Goal: Task Accomplishment & Management: Manage account settings

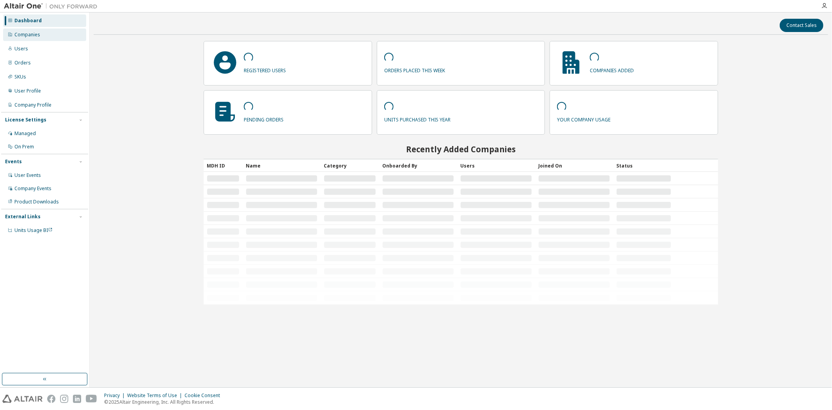
click at [28, 37] on div "Companies" at bounding box center [27, 35] width 26 height 6
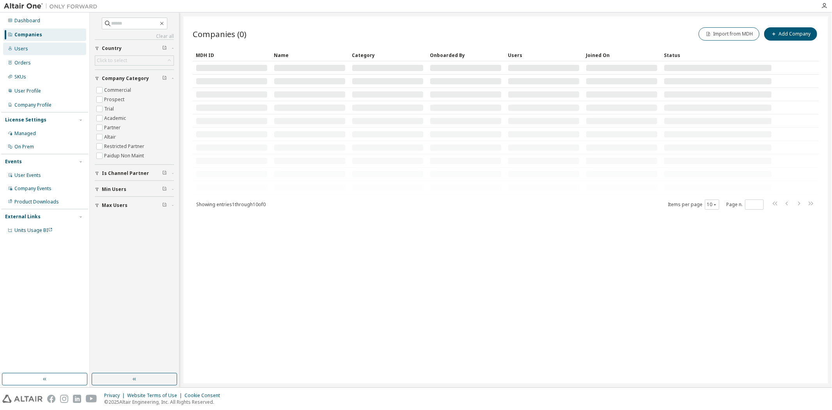
click at [28, 49] on div "Users" at bounding box center [44, 49] width 83 height 12
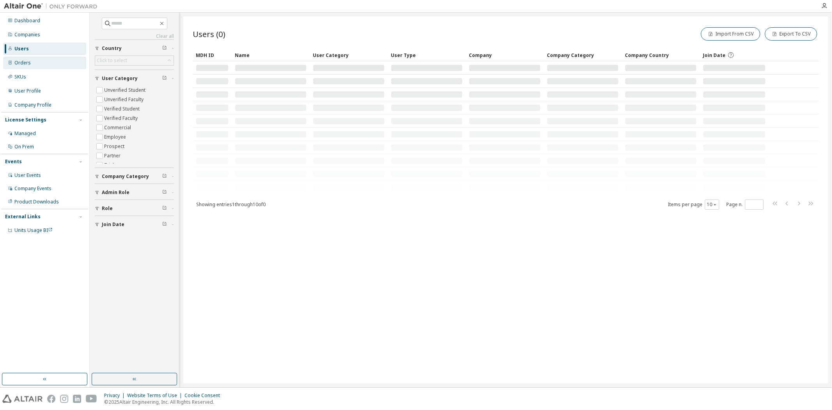
click at [44, 67] on div "Orders" at bounding box center [44, 63] width 83 height 12
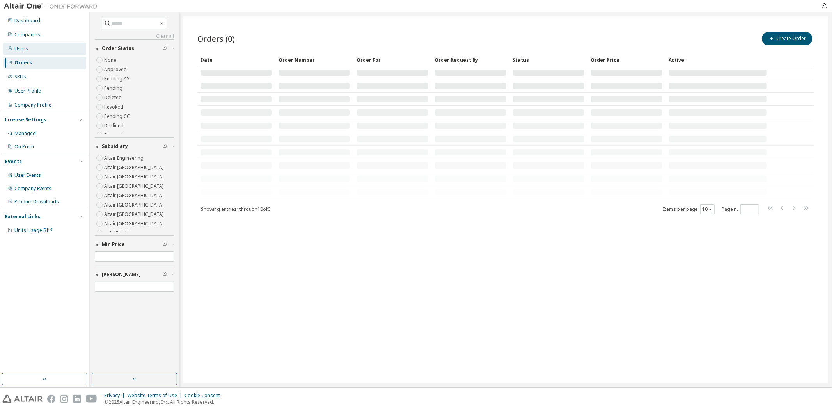
click at [45, 50] on div "Users" at bounding box center [44, 49] width 83 height 12
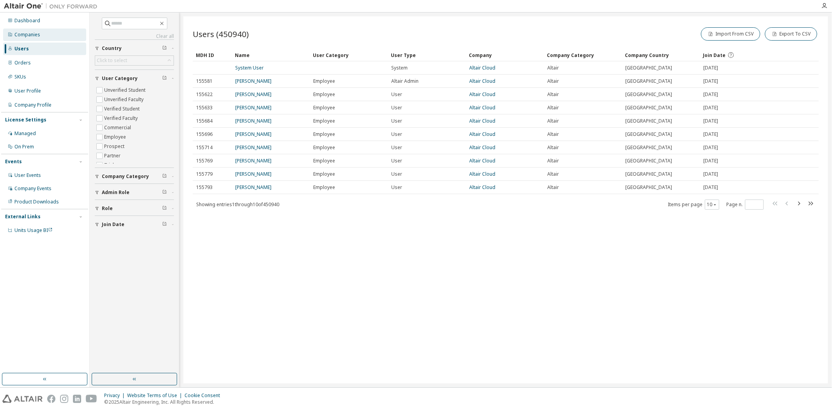
click at [48, 36] on div "Companies" at bounding box center [44, 34] width 83 height 12
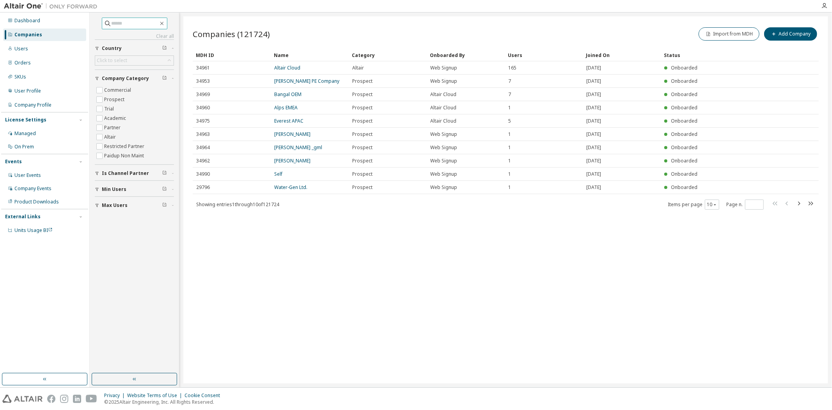
click at [139, 23] on input "text" at bounding box center [135, 24] width 47 height 8
type input "*"
type input "********"
click at [518, 55] on div "Users" at bounding box center [544, 55] width 72 height 12
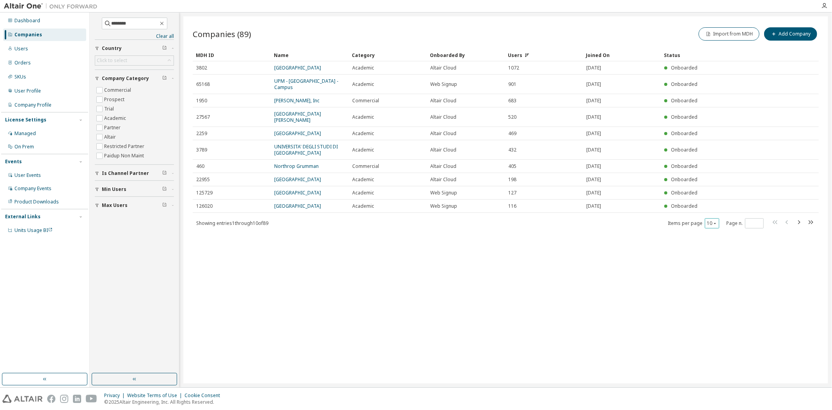
click at [711, 226] on button "10" at bounding box center [712, 223] width 11 height 6
click at [717, 277] on div "100" at bounding box center [737, 276] width 62 height 9
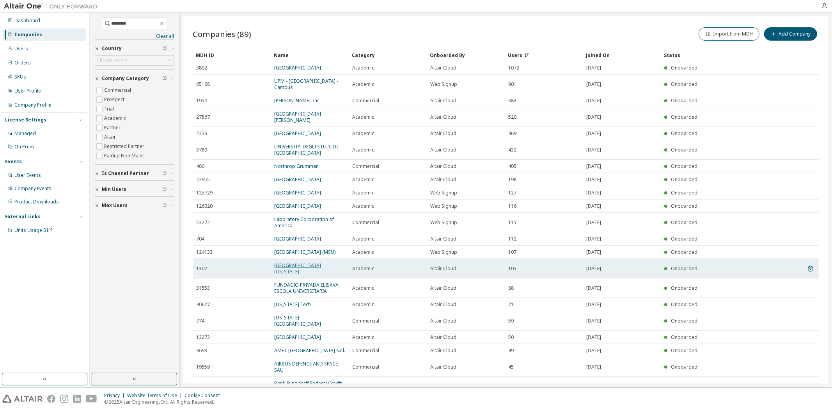
click at [315, 275] on link "[GEOGRAPHIC_DATA][US_STATE]" at bounding box center [297, 268] width 47 height 13
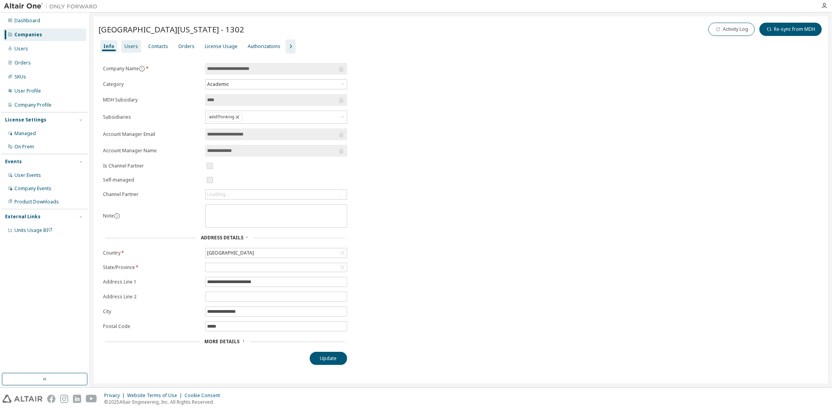
click at [121, 50] on div "Users" at bounding box center [131, 46] width 20 height 12
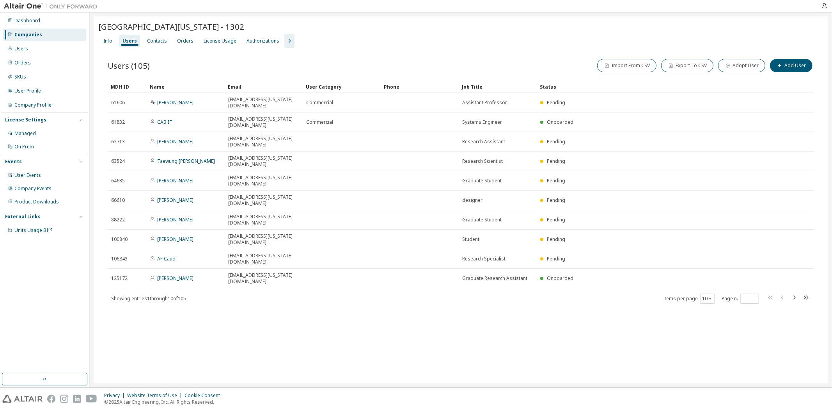
click at [282, 41] on div "Info Users Contacts Orders License Usage Authorizations" at bounding box center [460, 41] width 725 height 14
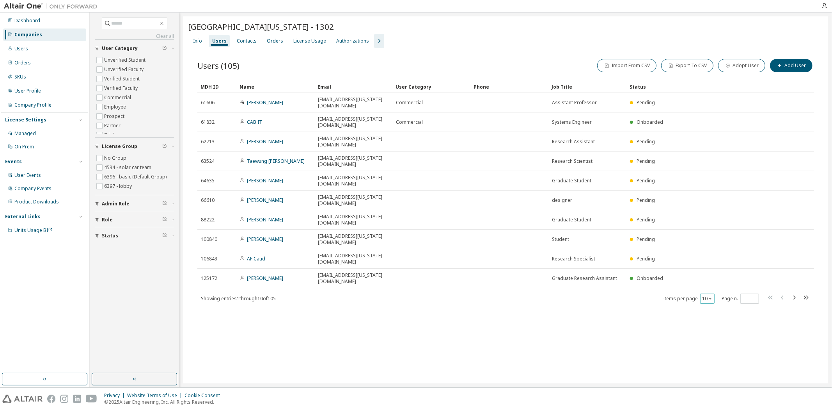
click at [708, 295] on button "10" at bounding box center [707, 298] width 11 height 6
click at [709, 283] on div "100" at bounding box center [732, 283] width 62 height 9
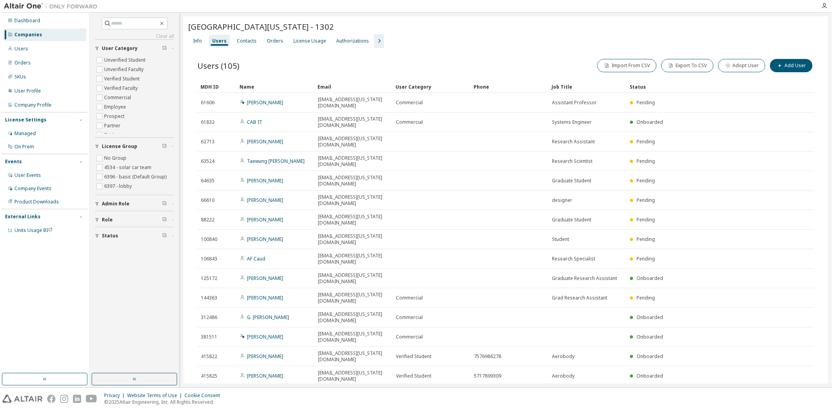
click at [640, 88] on div "Status" at bounding box center [697, 86] width 134 height 12
click at [640, 85] on div "Status" at bounding box center [697, 86] width 134 height 12
click at [633, 87] on div "Status" at bounding box center [697, 86] width 134 height 12
click at [672, 87] on div "Status" at bounding box center [697, 86] width 134 height 12
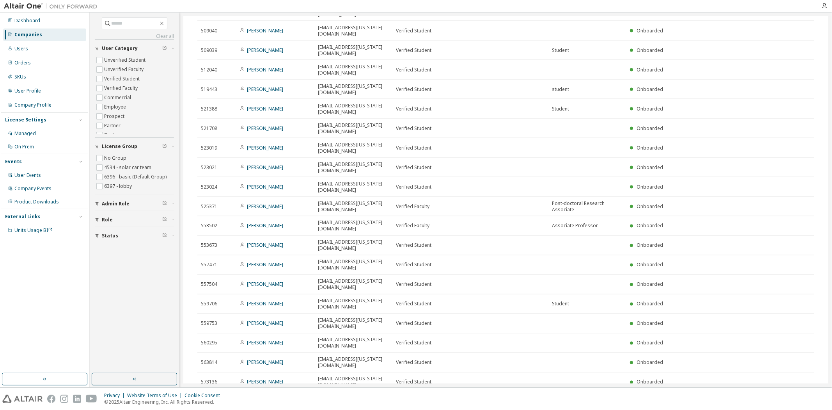
scroll to position [1083, 0]
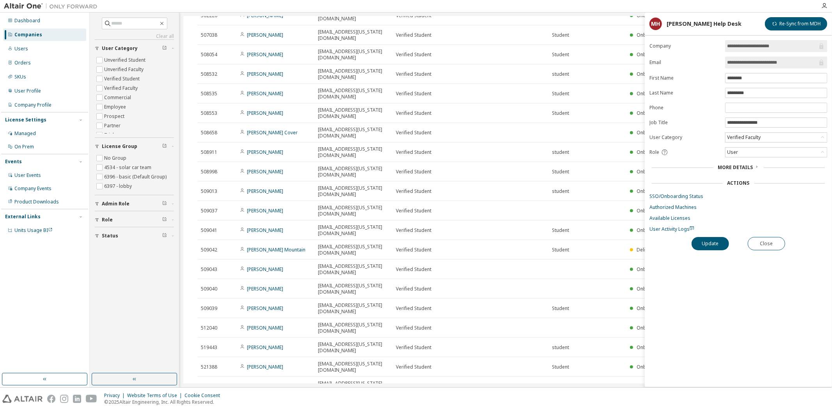
scroll to position [649, 0]
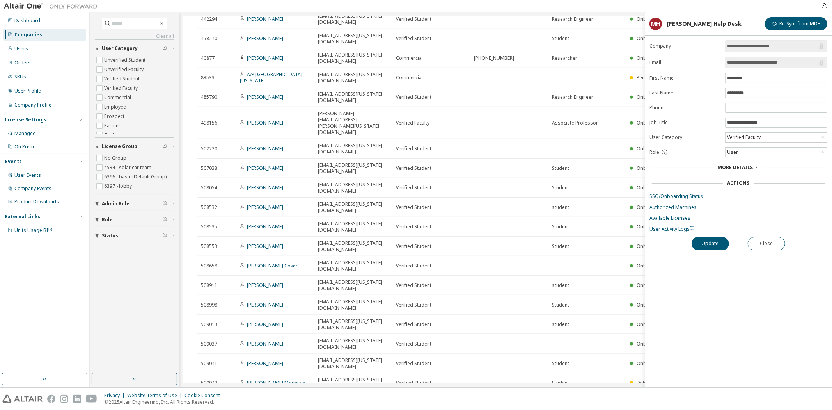
click at [53, 36] on div "Companies" at bounding box center [44, 34] width 83 height 12
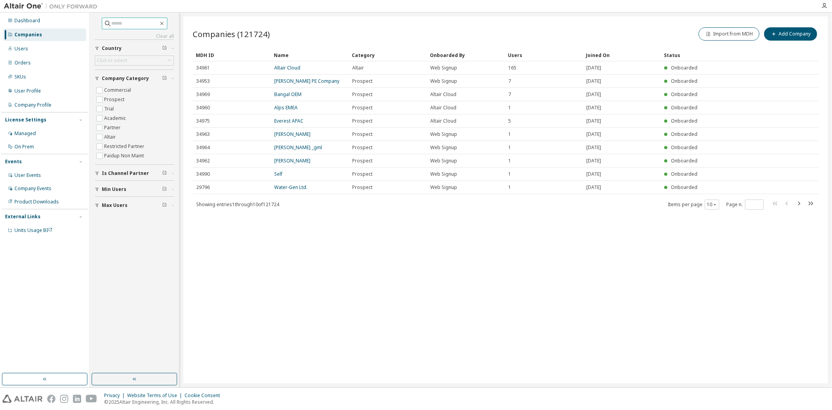
click at [147, 24] on input "text" at bounding box center [135, 24] width 47 height 8
type input "*********"
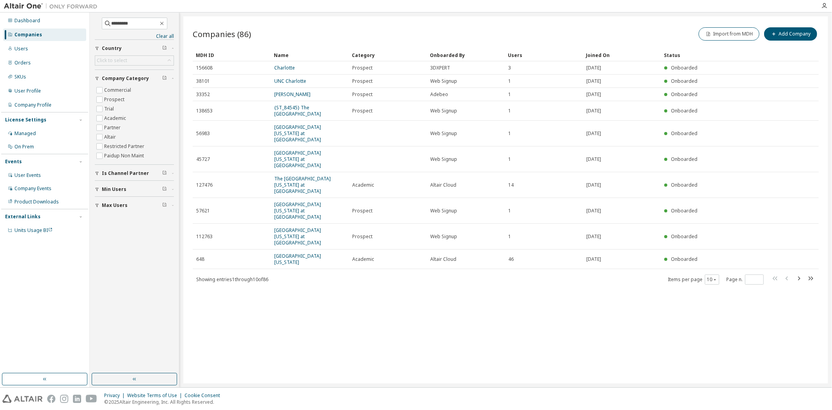
click at [514, 57] on div "Users" at bounding box center [544, 55] width 72 height 12
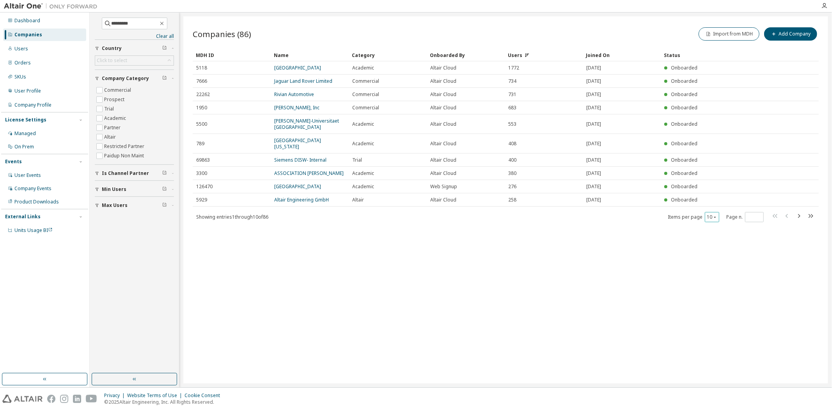
click at [711, 220] on button "10" at bounding box center [712, 217] width 11 height 6
click at [716, 271] on div "100" at bounding box center [737, 271] width 62 height 9
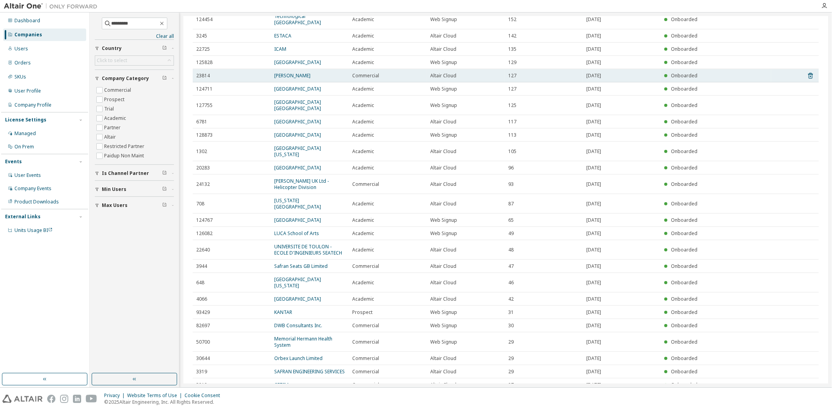
scroll to position [303, 0]
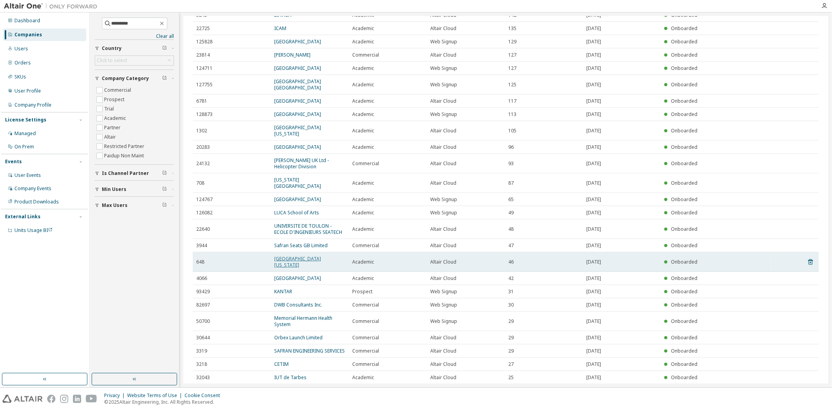
click at [321, 268] on link "[GEOGRAPHIC_DATA][US_STATE]" at bounding box center [297, 261] width 47 height 13
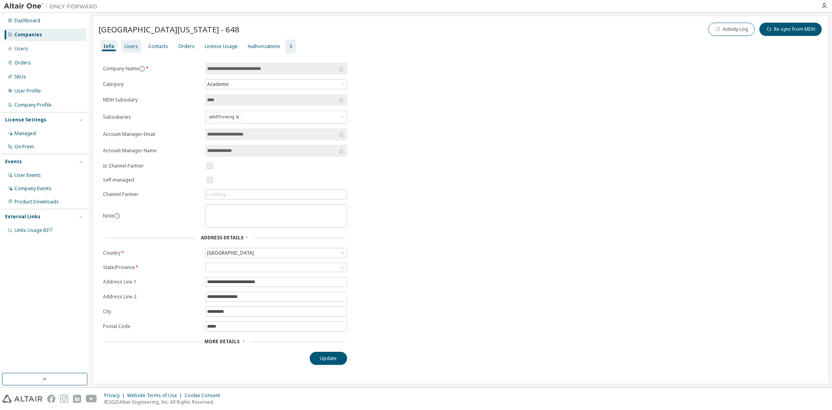
click at [133, 52] on div "Users" at bounding box center [131, 46] width 20 height 12
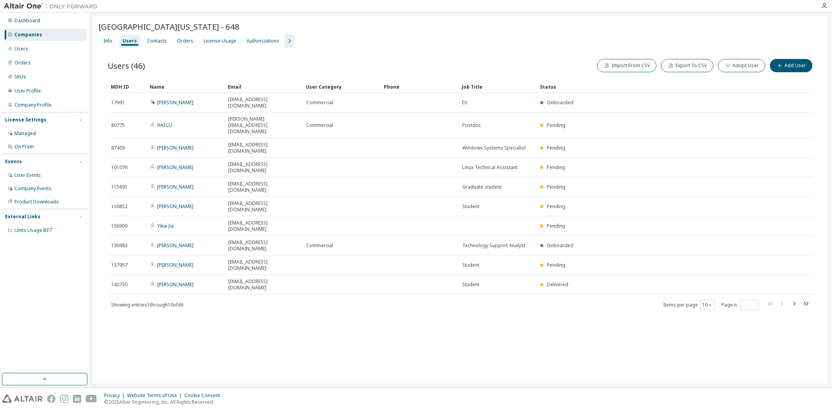
click at [285, 41] on icon "button" at bounding box center [289, 40] width 9 height 9
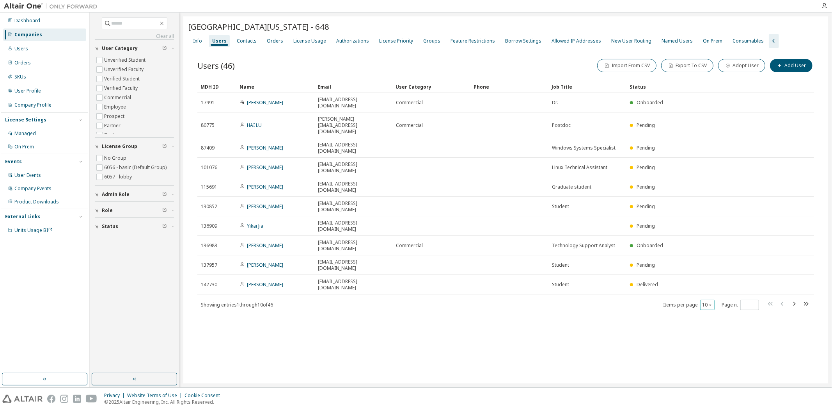
click at [706, 302] on button "10" at bounding box center [707, 305] width 11 height 6
click at [713, 285] on div "100" at bounding box center [732, 283] width 62 height 9
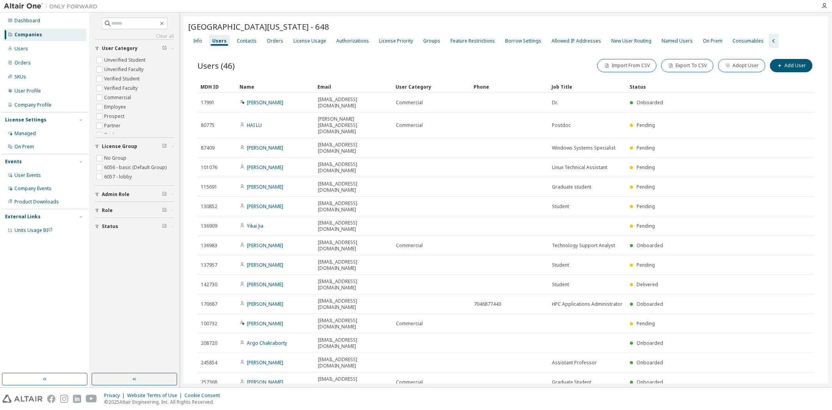
click at [636, 87] on div "Status" at bounding box center [697, 86] width 134 height 12
click at [645, 86] on div "Status" at bounding box center [697, 86] width 134 height 12
click at [662, 84] on div "Status" at bounding box center [697, 86] width 134 height 12
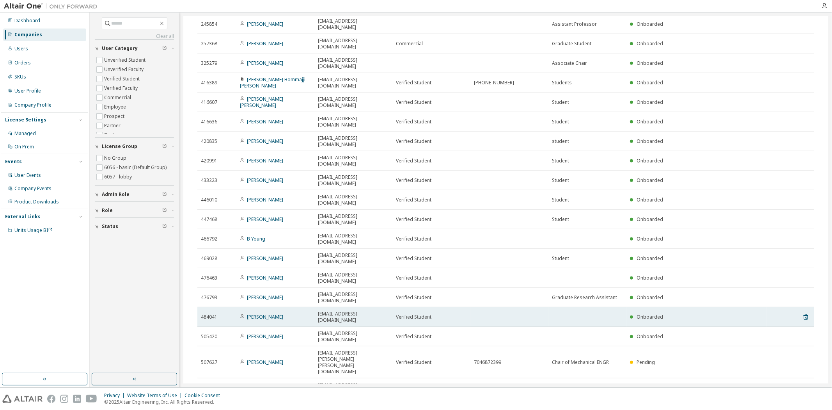
scroll to position [323, 0]
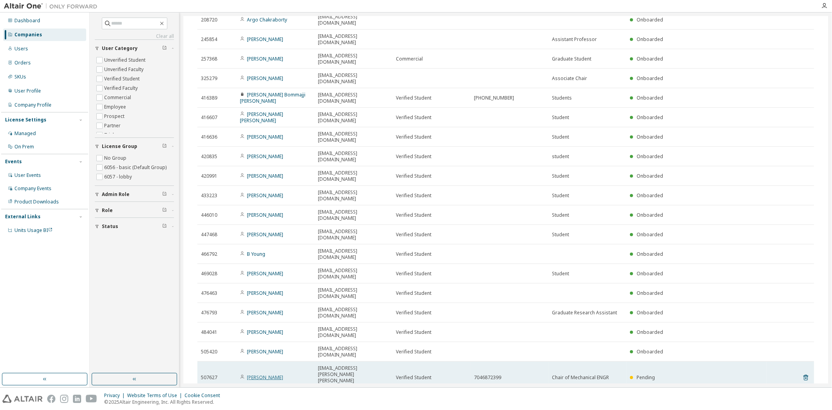
click at [268, 374] on link "[PERSON_NAME]" at bounding box center [265, 377] width 36 height 7
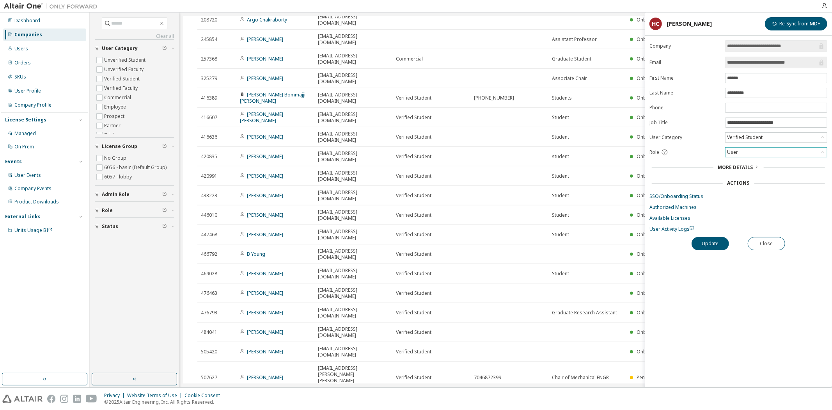
click at [744, 154] on div "User" at bounding box center [776, 152] width 101 height 9
click at [743, 164] on li "Admin" at bounding box center [777, 163] width 100 height 10
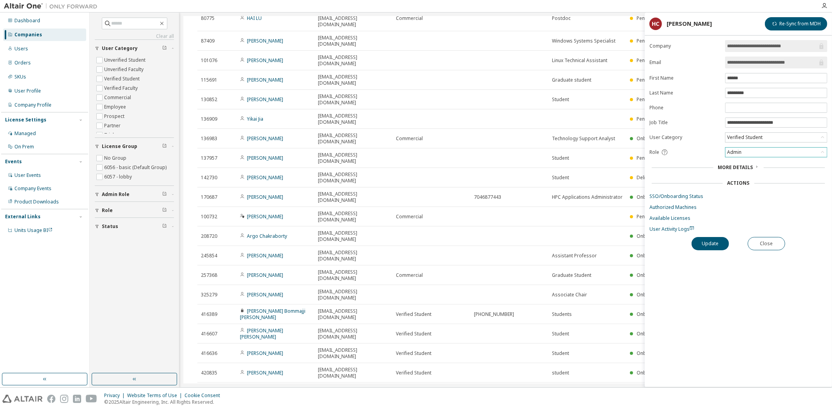
scroll to position [107, 0]
click at [779, 247] on button "Close" at bounding box center [766, 243] width 37 height 13
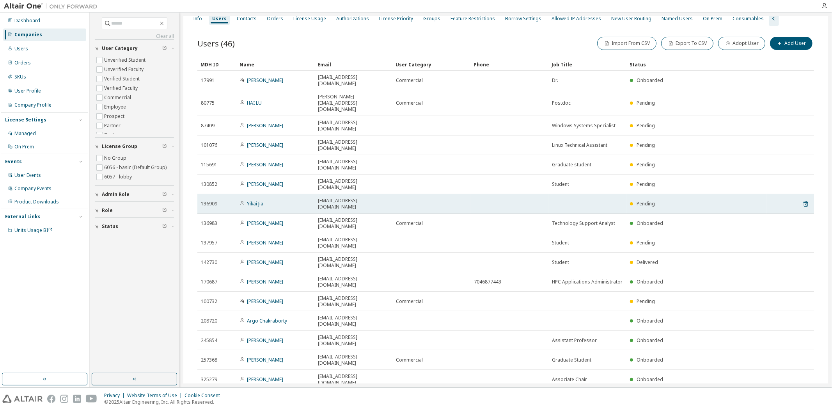
scroll to position [20, 0]
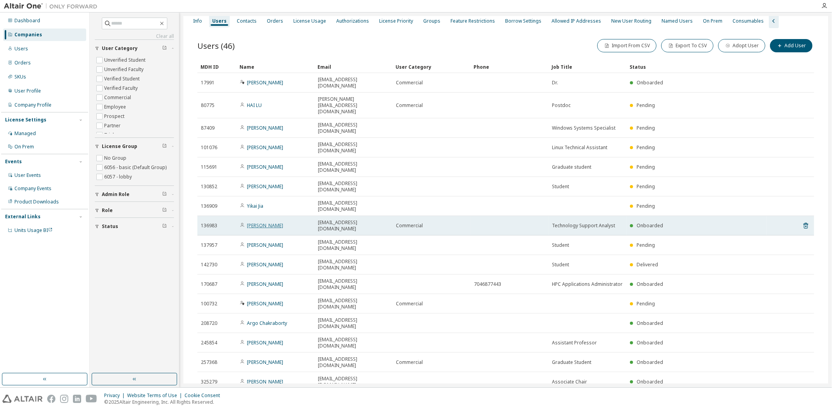
click at [260, 222] on link "[PERSON_NAME]" at bounding box center [265, 225] width 36 height 7
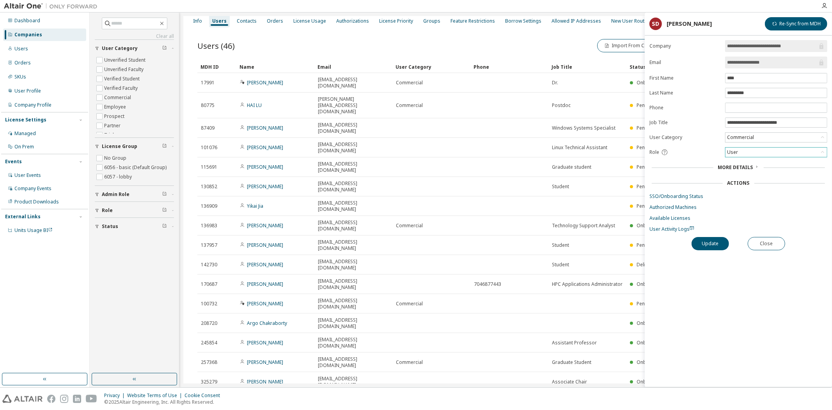
click at [748, 153] on div "User" at bounding box center [776, 152] width 101 height 9
click at [740, 164] on li "Admin" at bounding box center [777, 163] width 100 height 10
click at [716, 245] on button "Update" at bounding box center [710, 243] width 37 height 13
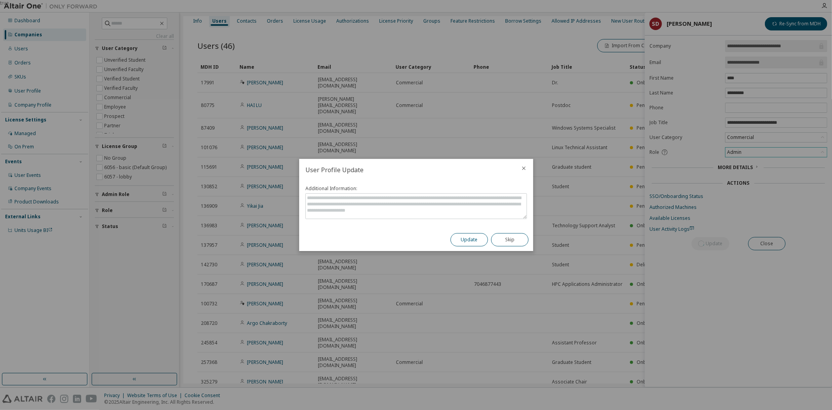
click at [470, 238] on button "Update" at bounding box center [469, 239] width 37 height 13
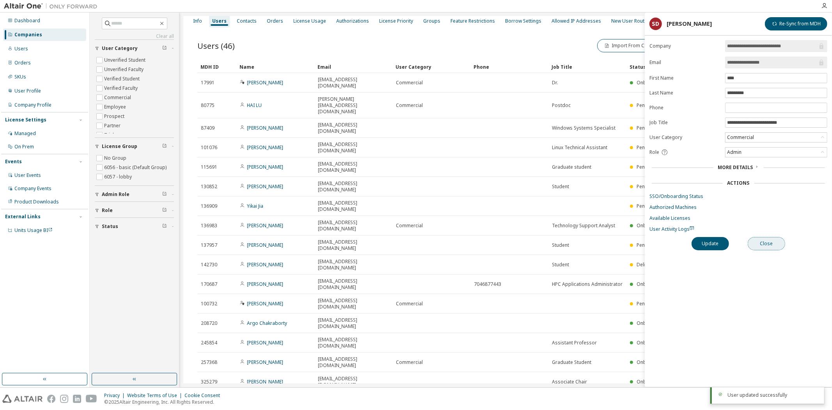
click at [767, 242] on button "Close" at bounding box center [766, 243] width 37 height 13
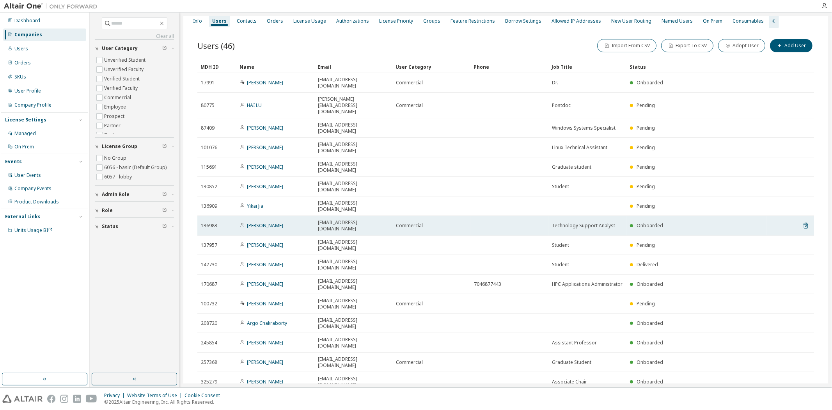
click at [264, 216] on td "[PERSON_NAME]" at bounding box center [275, 226] width 78 height 20
click at [266, 222] on link "[PERSON_NAME]" at bounding box center [265, 225] width 36 height 7
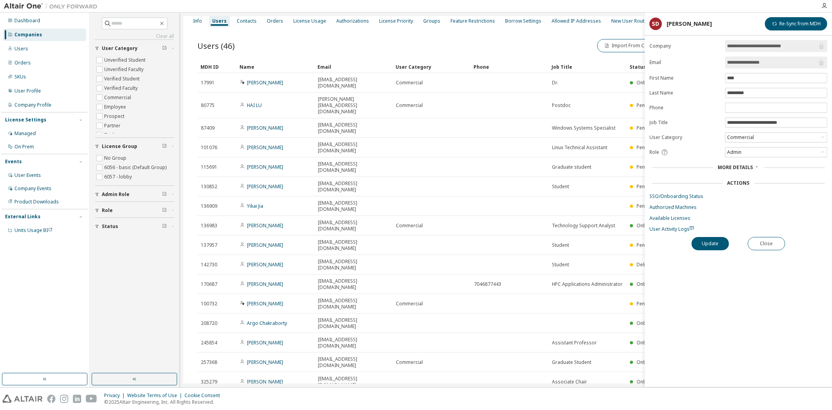
click at [445, 52] on div "Users (46) Import From CSV Export To CSV Adopt User Add User" at bounding box center [505, 45] width 617 height 16
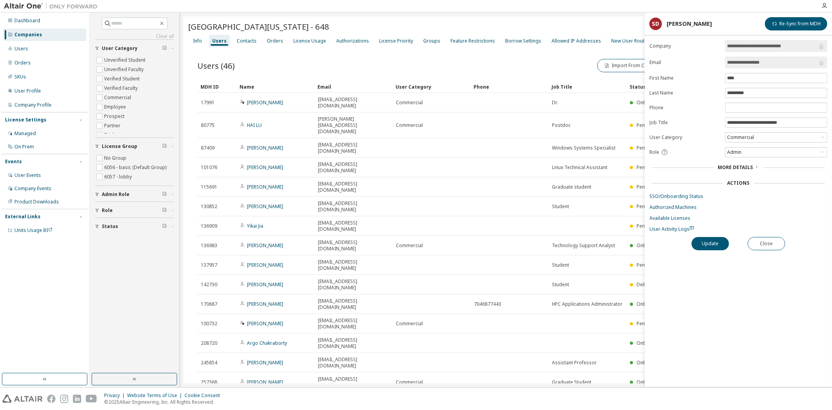
click at [209, 6] on div at bounding box center [458, 6] width 715 height 12
click at [35, 6] on img at bounding box center [53, 6] width 98 height 8
click at [36, 33] on div "Companies" at bounding box center [28, 35] width 28 height 6
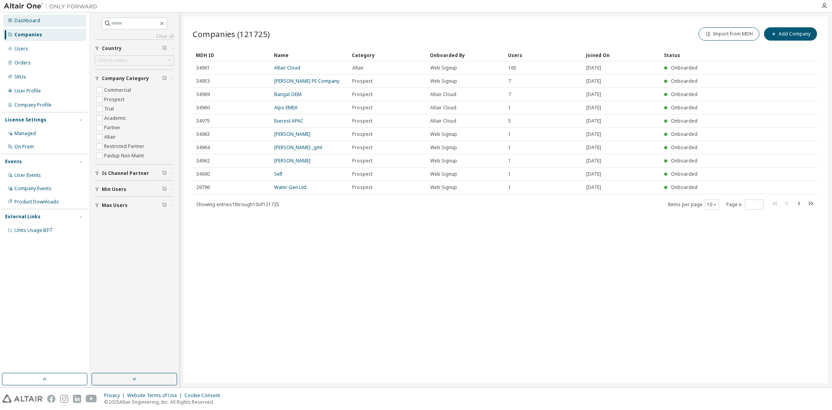
click at [36, 18] on div "Dashboard" at bounding box center [27, 21] width 26 height 6
